Goal: Find specific page/section: Find specific page/section

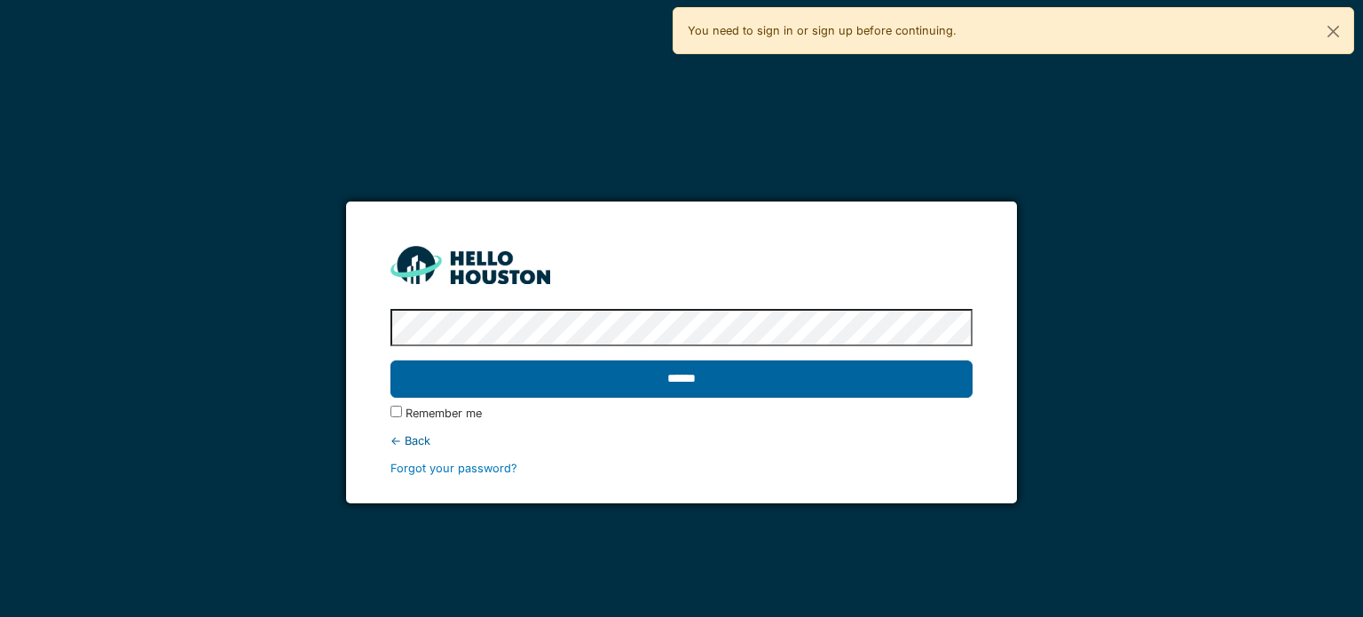
click at [908, 381] on input "******" at bounding box center [680, 378] width 581 height 37
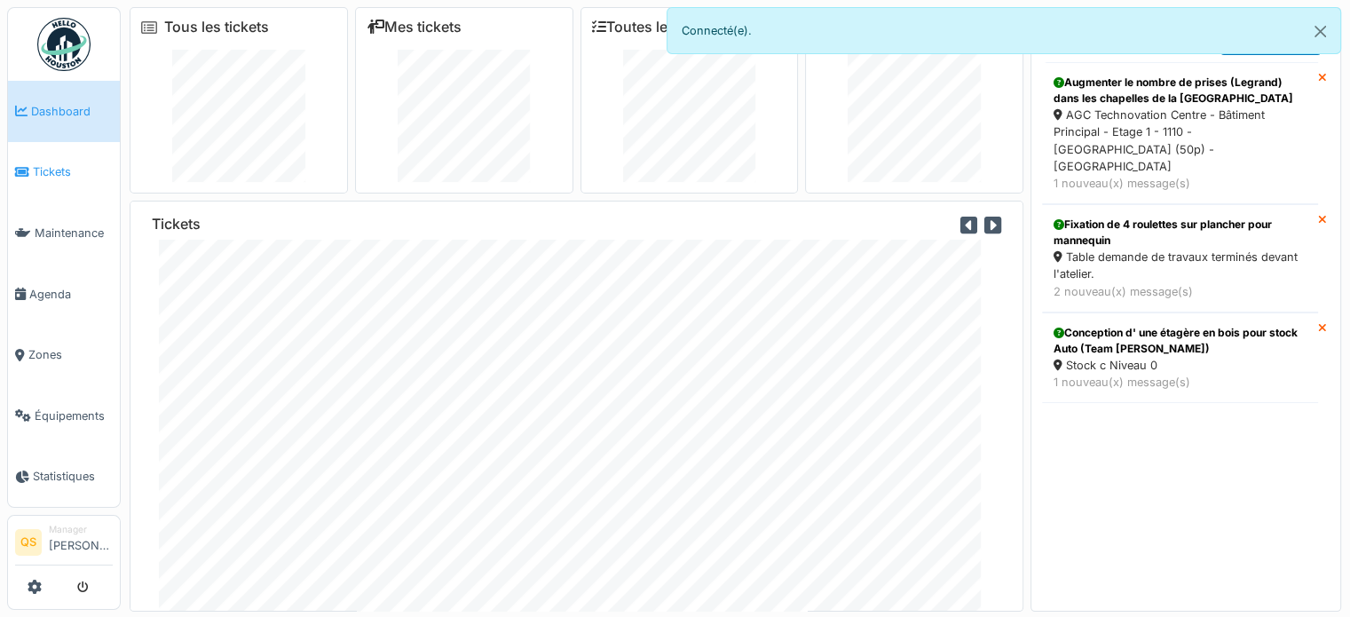
click at [67, 153] on link "Tickets" at bounding box center [64, 172] width 112 height 61
